Goal: Task Accomplishment & Management: Manage account settings

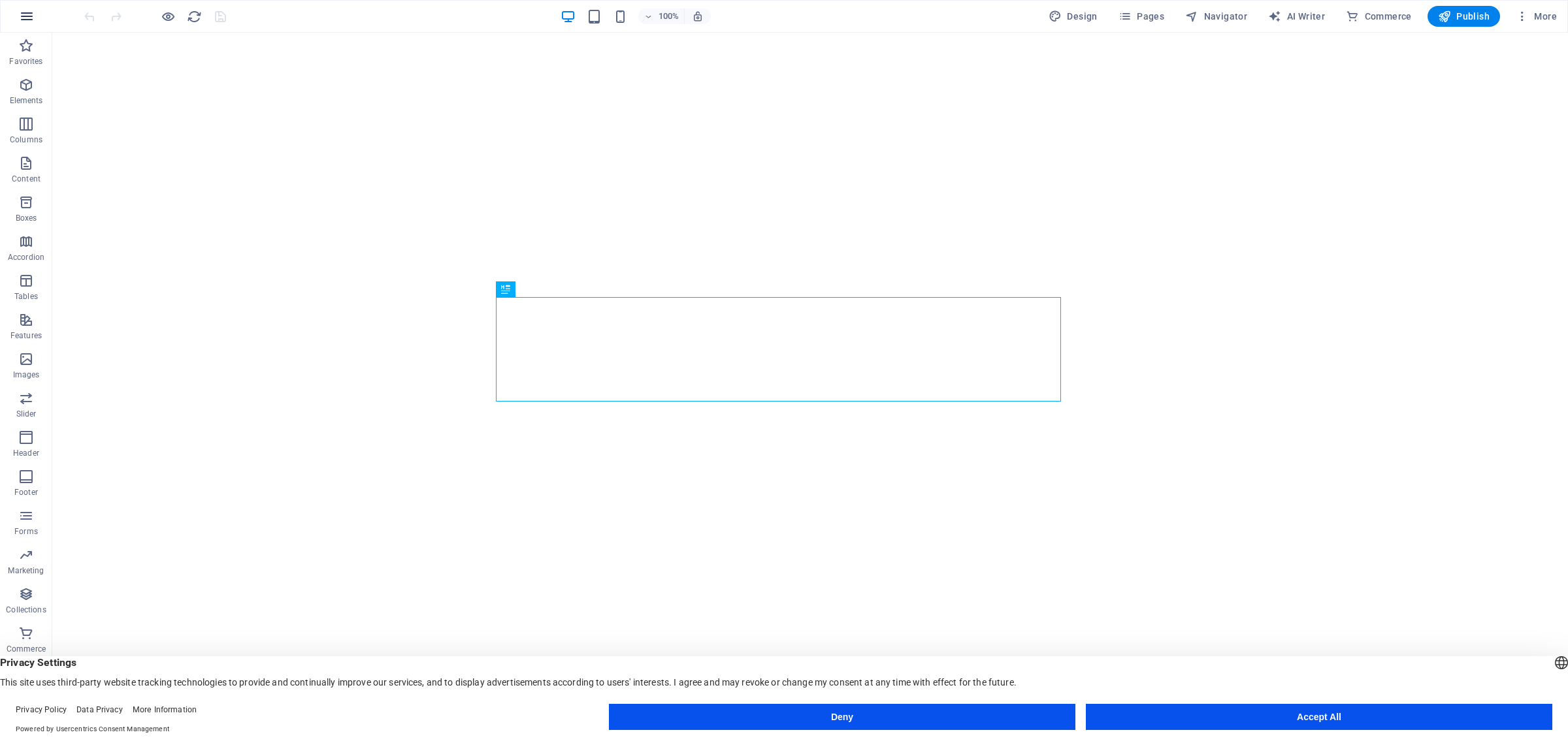
click at [29, 15] on icon "button" at bounding box center [26, 16] width 16 height 16
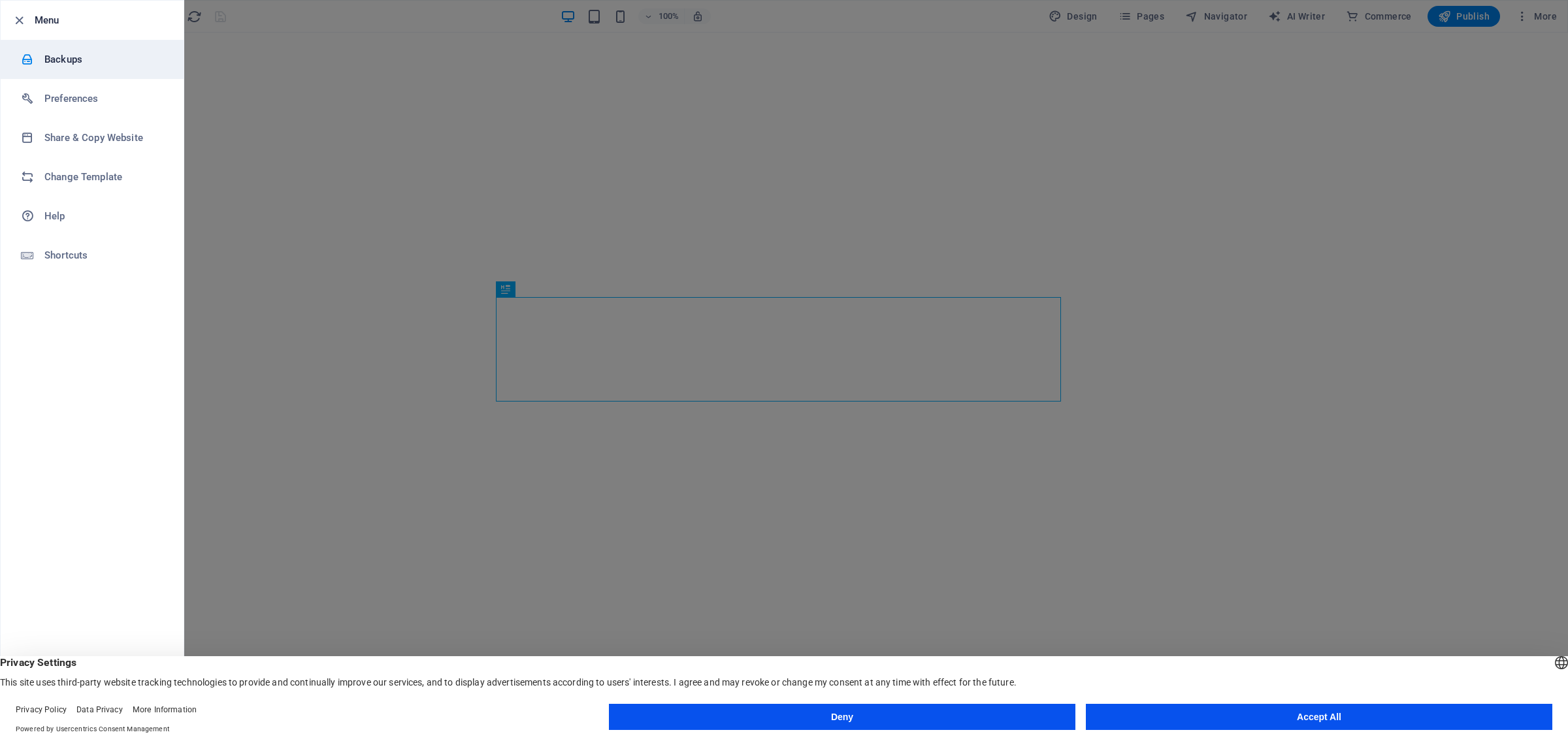
click at [47, 53] on h6 "Backups" at bounding box center [105, 59] width 121 height 16
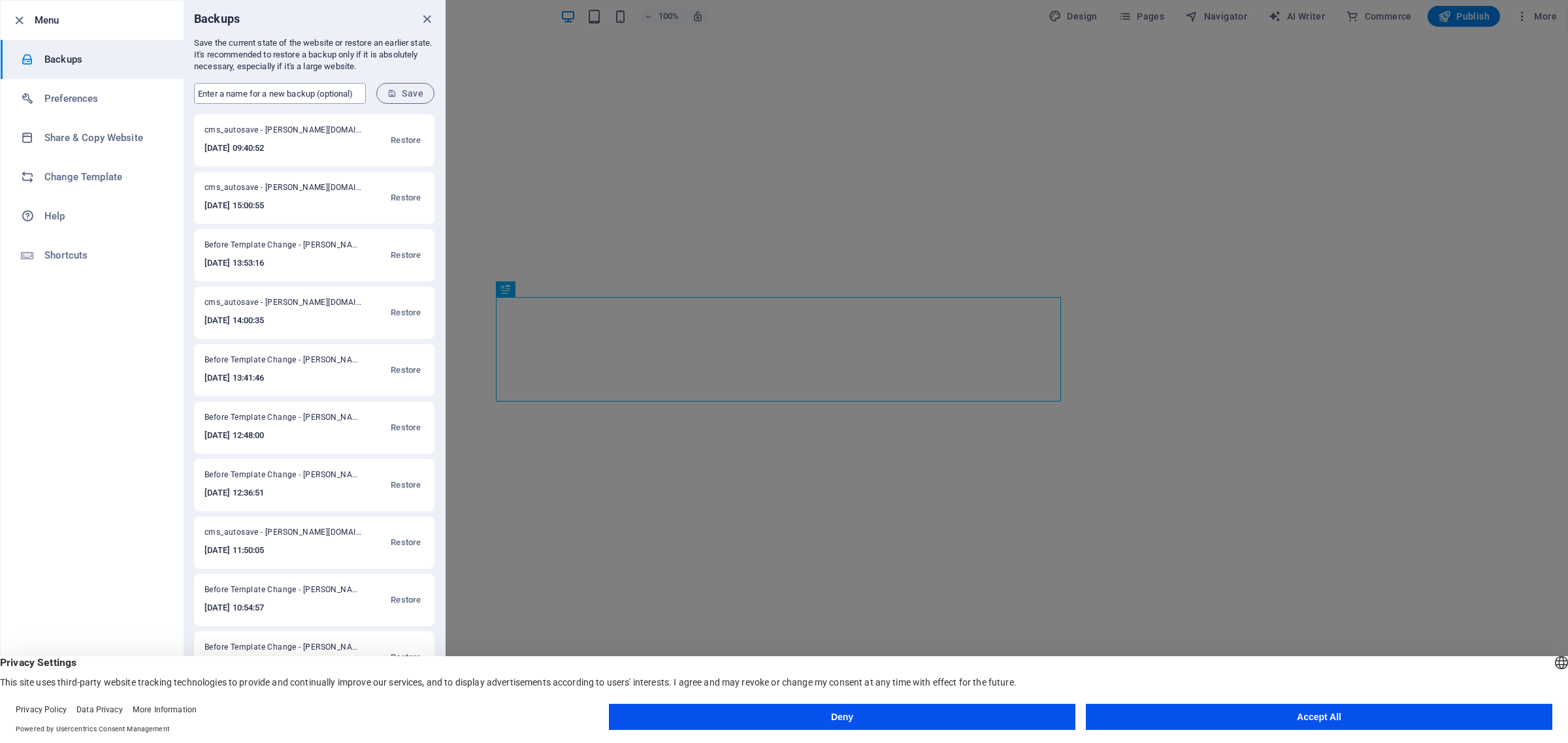
click at [315, 97] on input "text" at bounding box center [279, 93] width 172 height 21
type input "Abreham Meta"
click at [412, 88] on span "Save" at bounding box center [406, 93] width 36 height 10
drag, startPoint x: 308, startPoint y: 137, endPoint x: 237, endPoint y: 137, distance: 71.0
click at [237, 137] on span "Abreham Meta - [PERSON_NAME][DOMAIN_NAME]" at bounding box center [283, 133] width 157 height 16
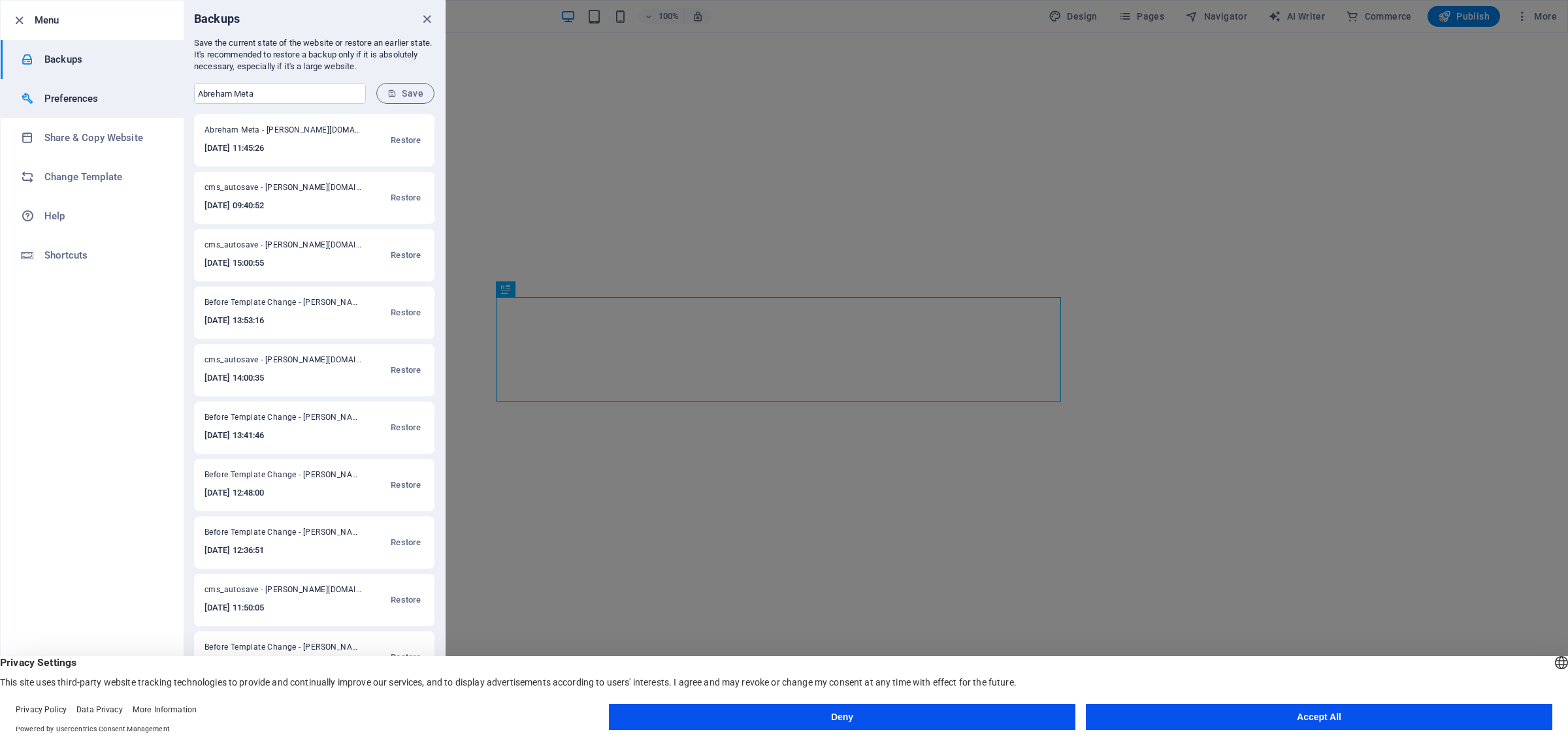
click at [79, 106] on li "Preferences" at bounding box center [92, 99] width 183 height 39
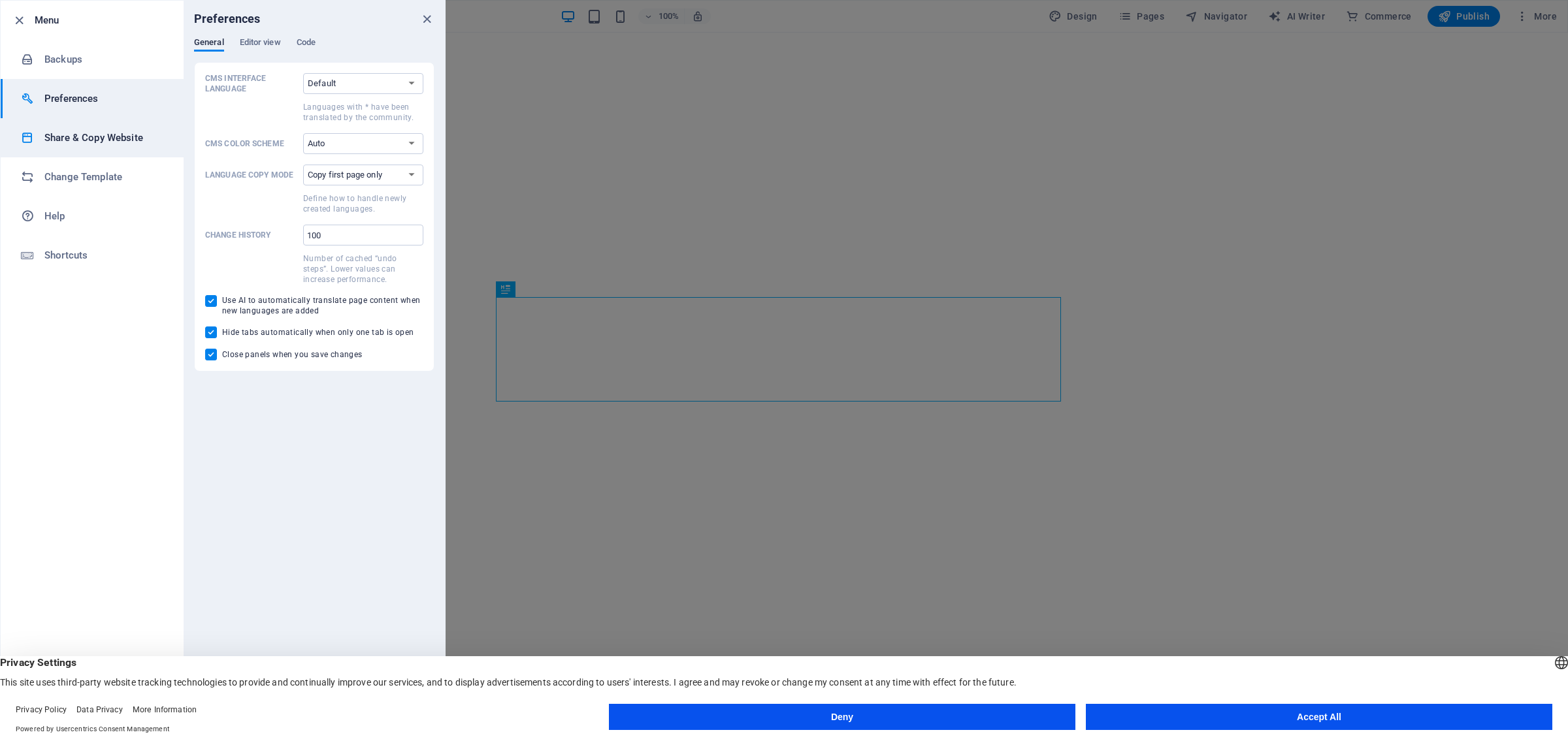
click at [83, 148] on li "Share & Copy Website" at bounding box center [92, 137] width 183 height 39
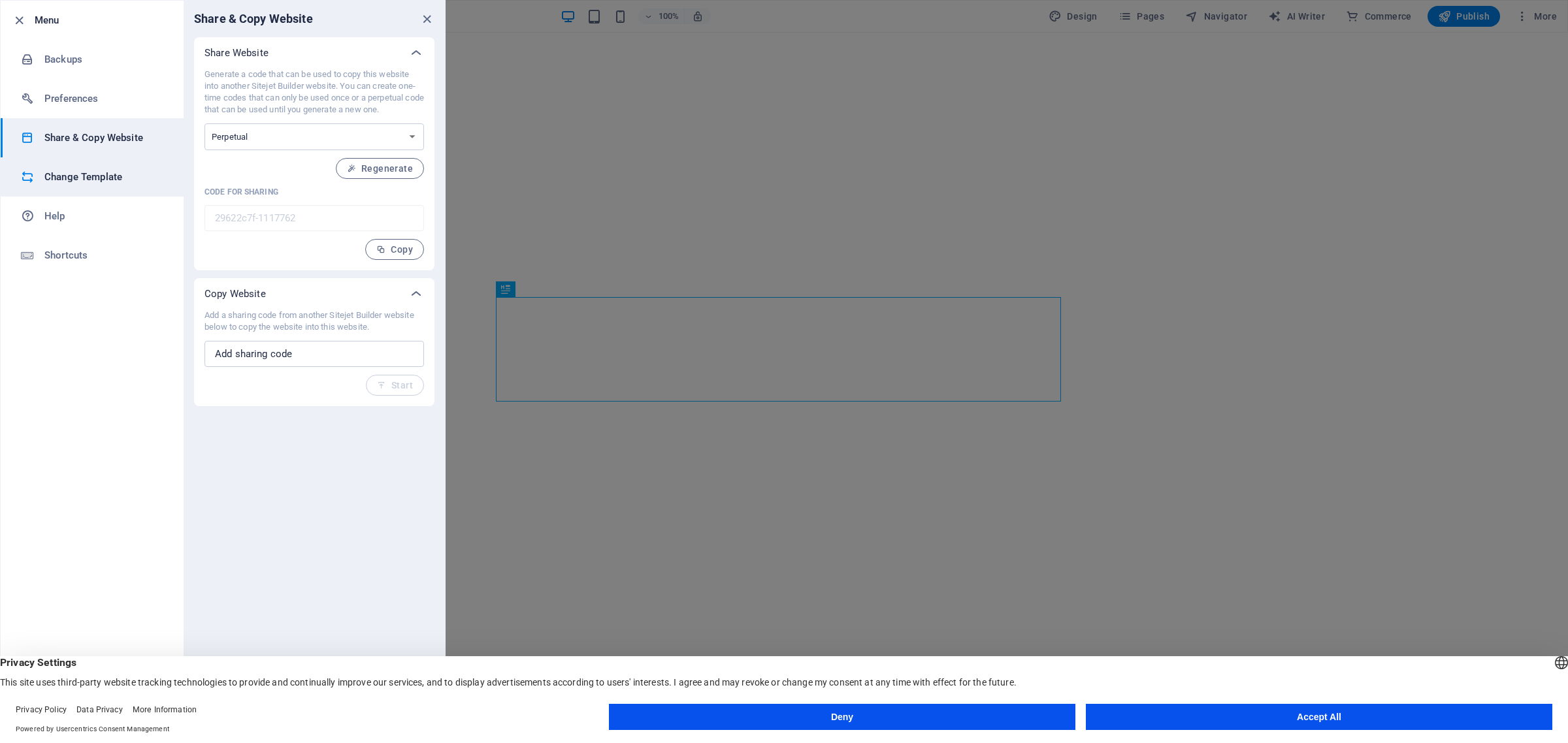
click at [80, 193] on li "Change Template" at bounding box center [92, 177] width 183 height 39
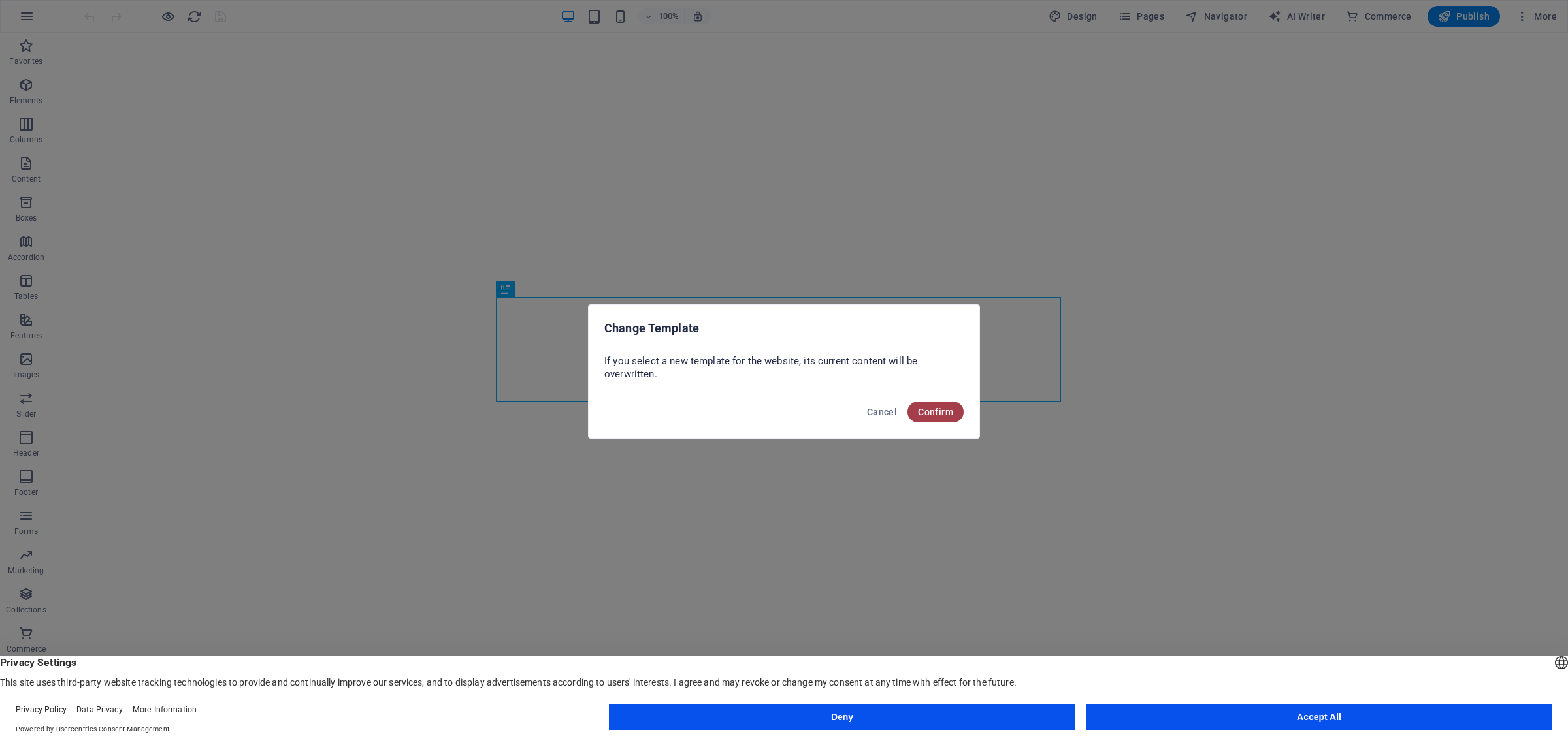
click at [909, 412] on button "Confirm" at bounding box center [935, 412] width 56 height 21
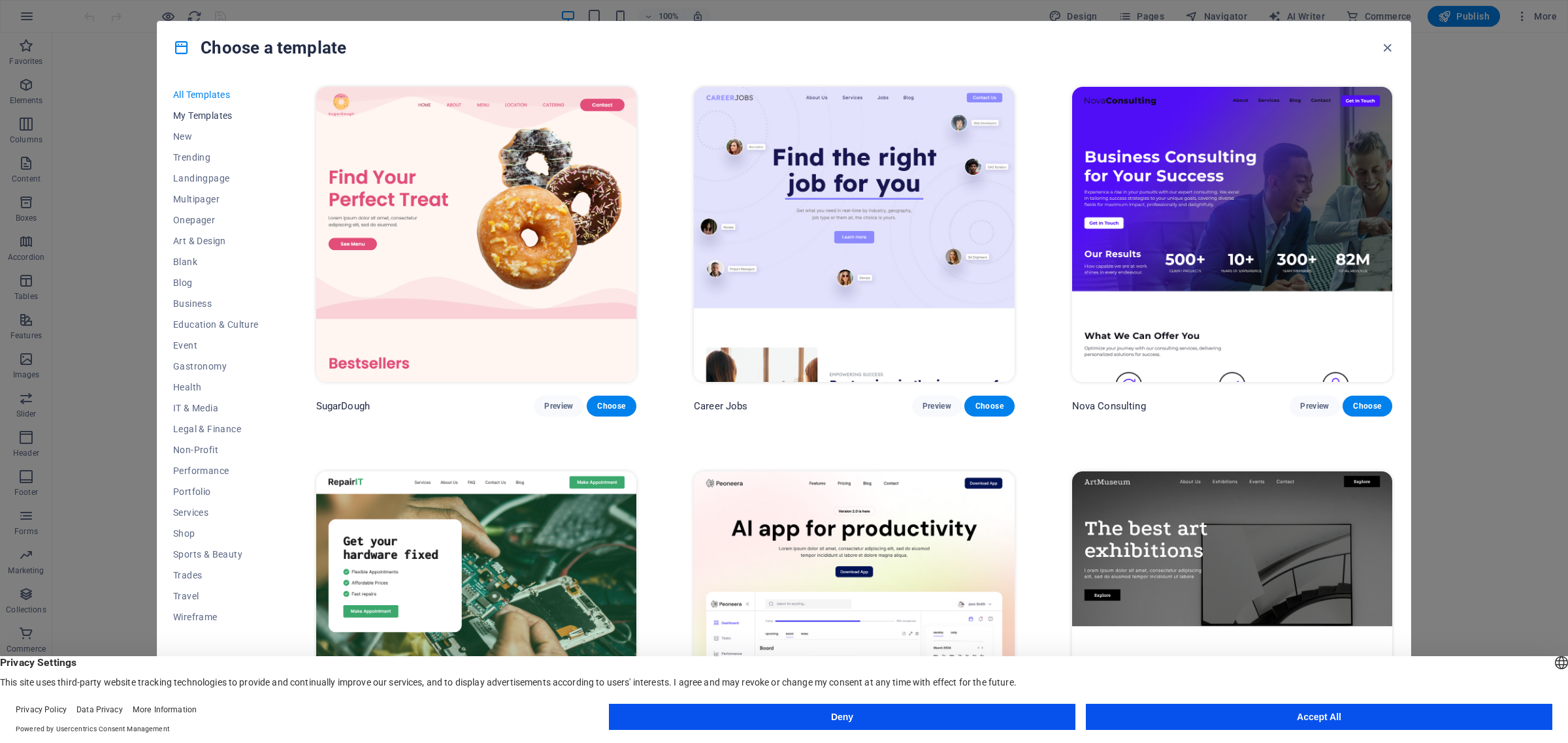
click at [229, 116] on span "My Templates" at bounding box center [215, 115] width 85 height 10
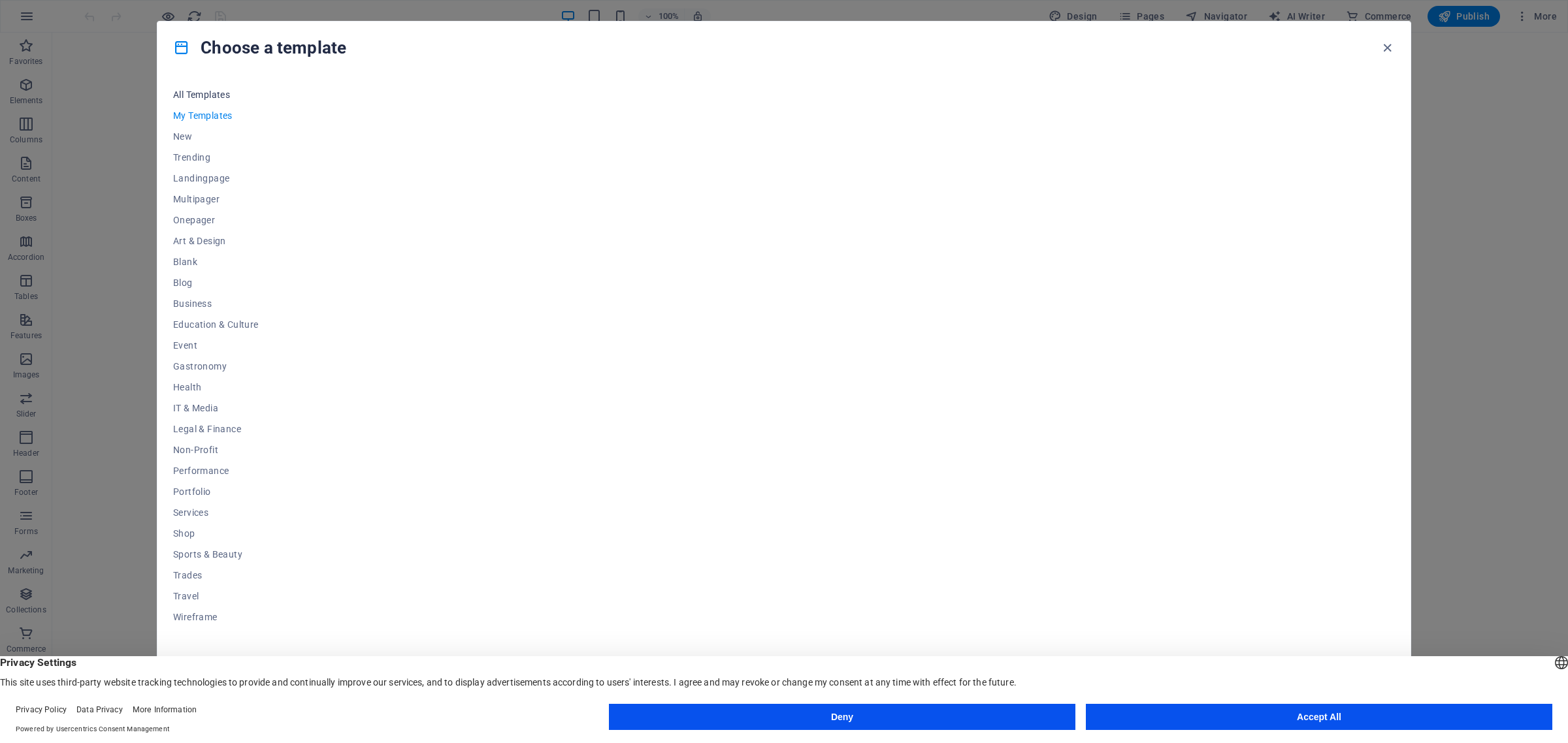
click at [201, 96] on span "All Templates" at bounding box center [215, 94] width 85 height 10
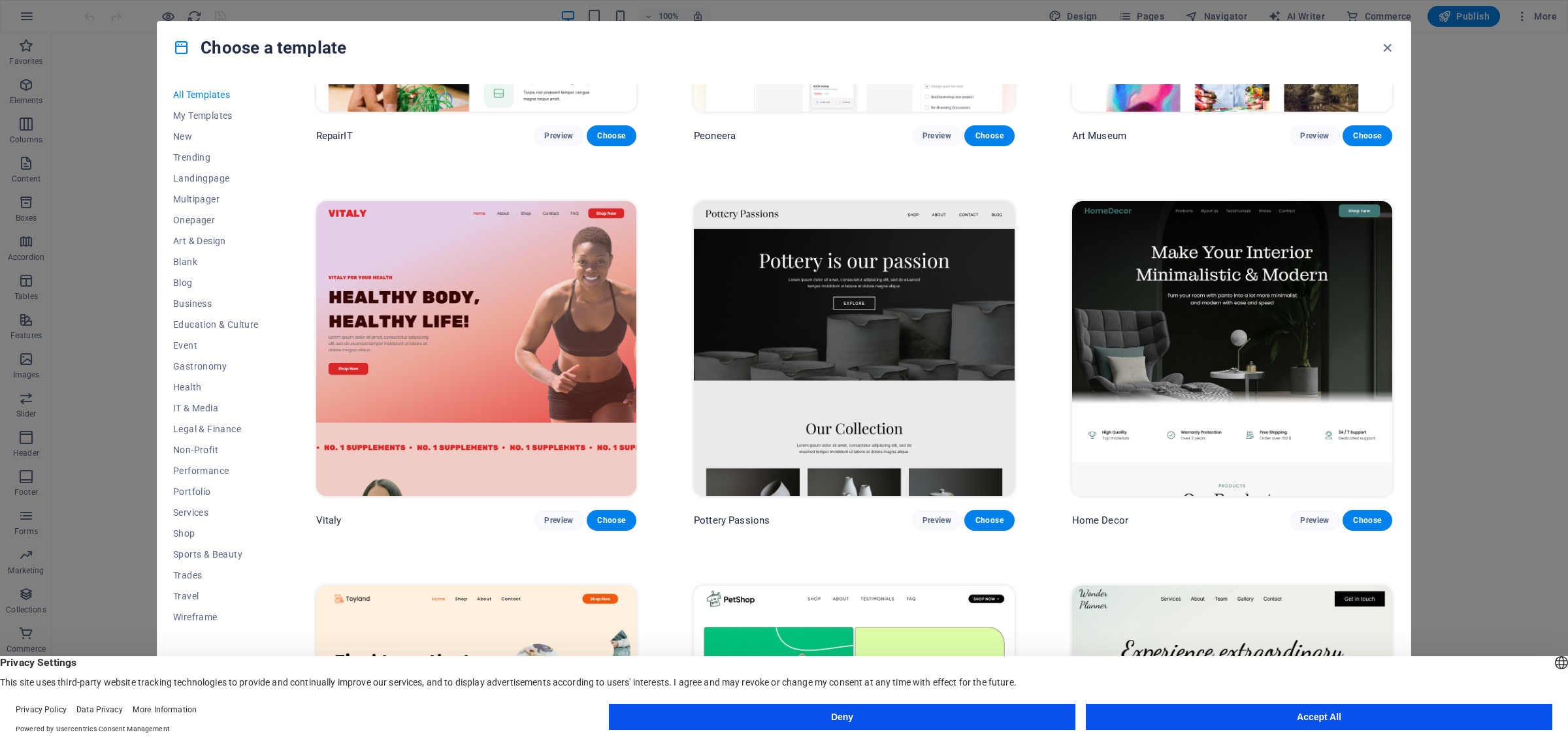
scroll to position [817, 0]
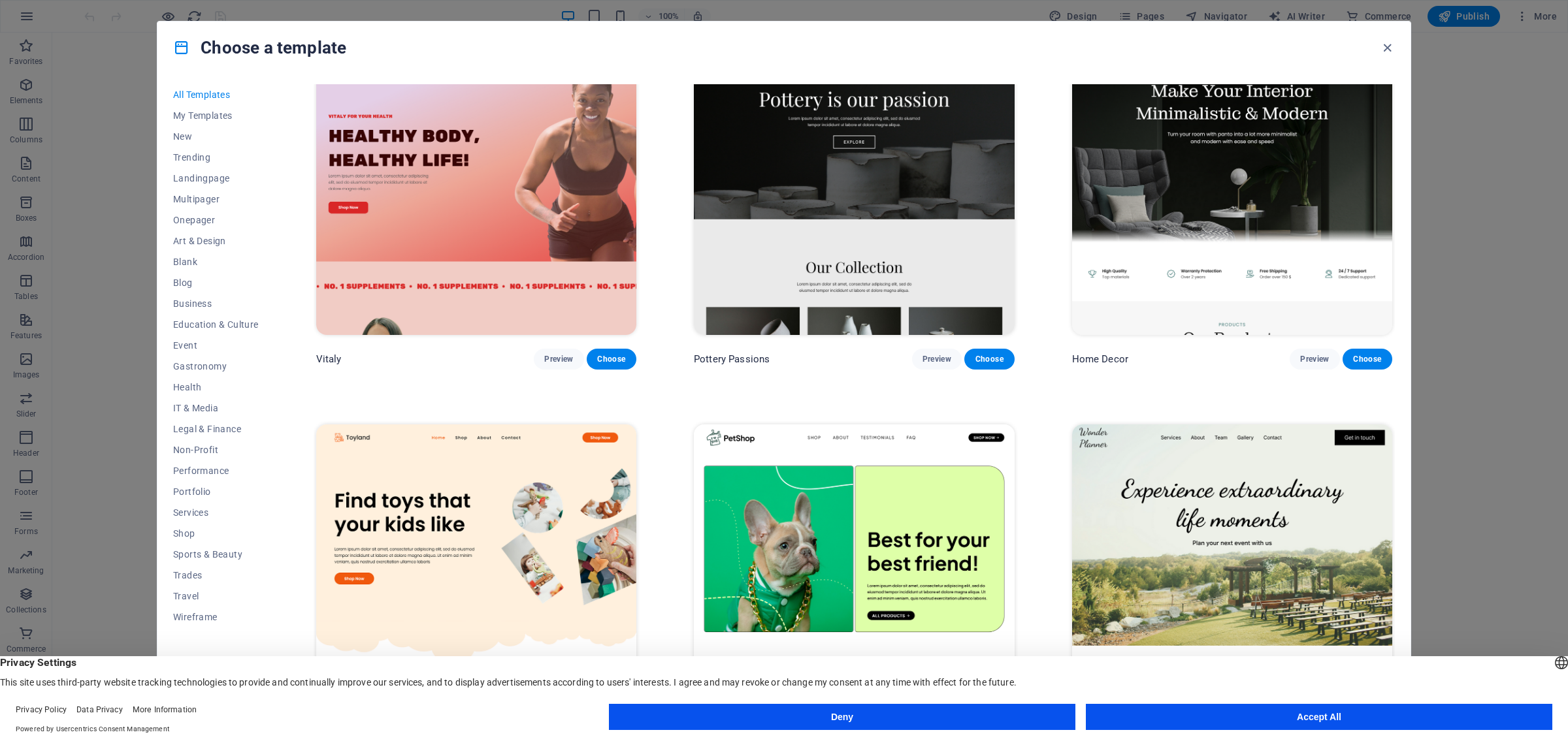
click at [1348, 719] on button "Accept All" at bounding box center [1319, 717] width 467 height 26
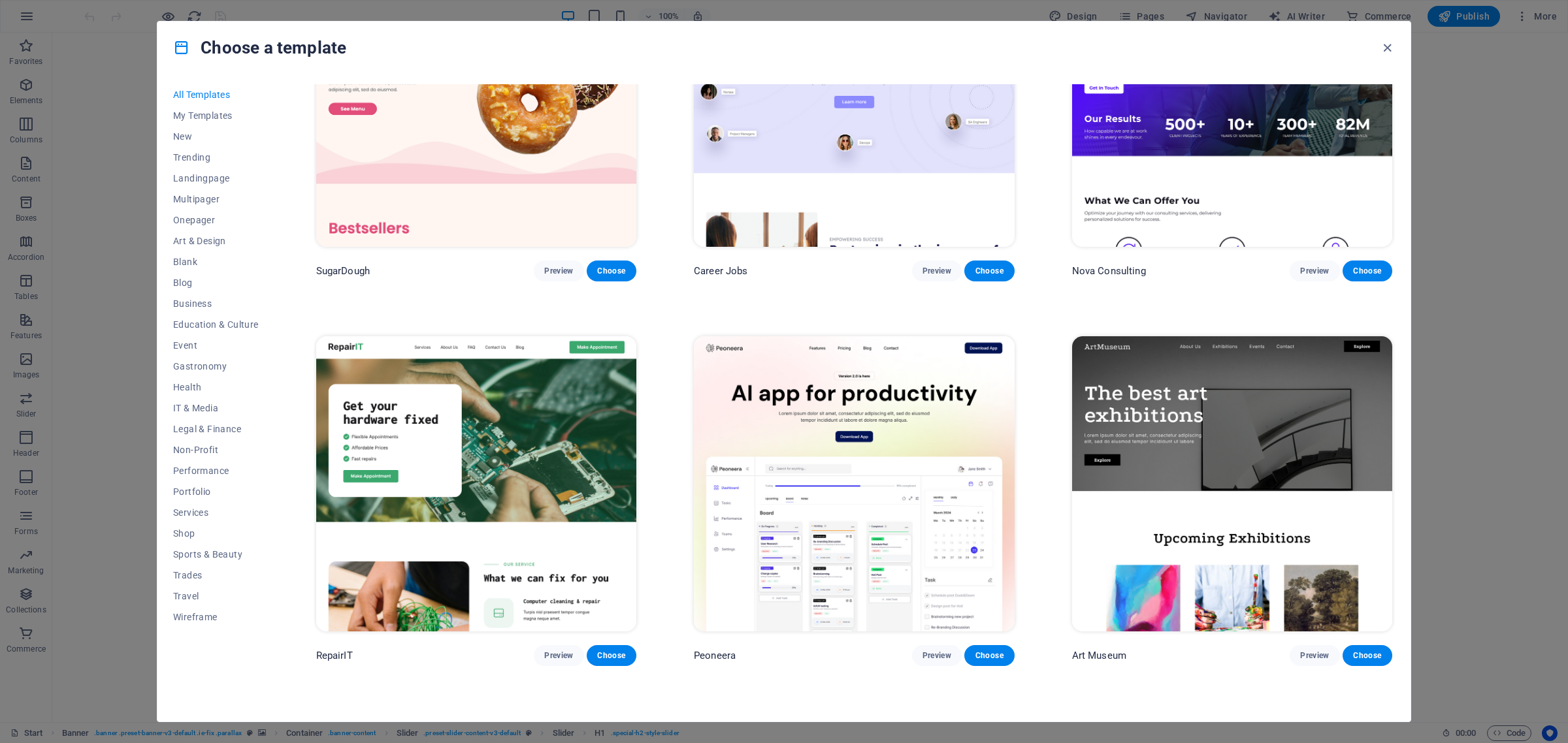
scroll to position [0, 0]
